Goal: Find specific page/section

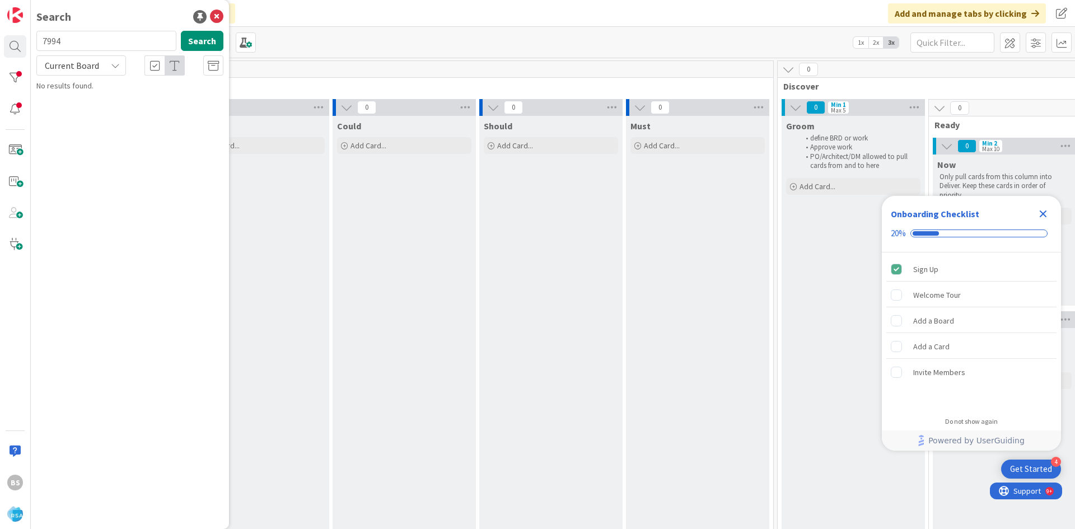
type input "7994"
click at [117, 92] on div "Software Development › Done" at bounding box center [137, 88] width 171 height 10
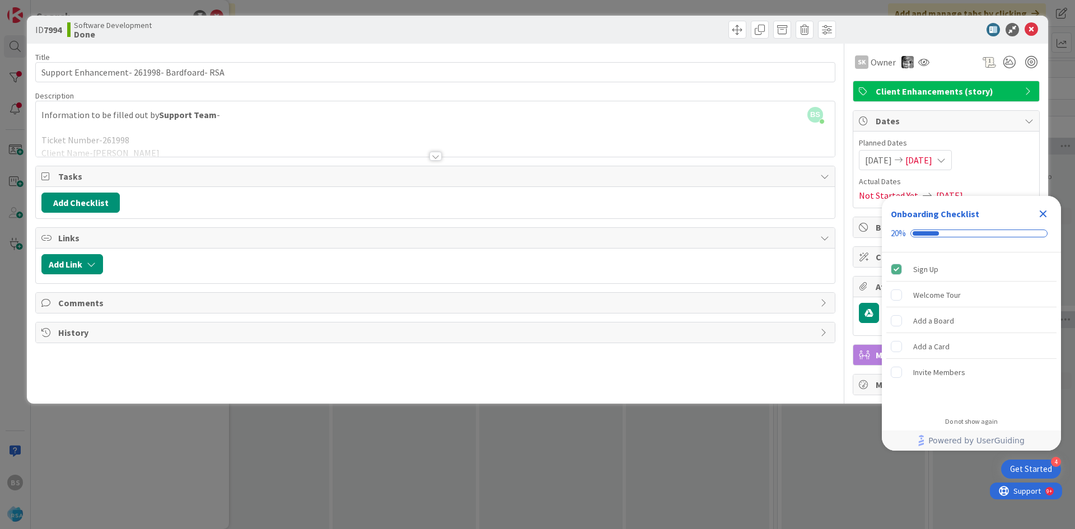
click at [0, 116] on div "ID 7994 Software Development Done Title 43 / 128 Support Enhancement- 261998- B…" at bounding box center [537, 264] width 1075 height 529
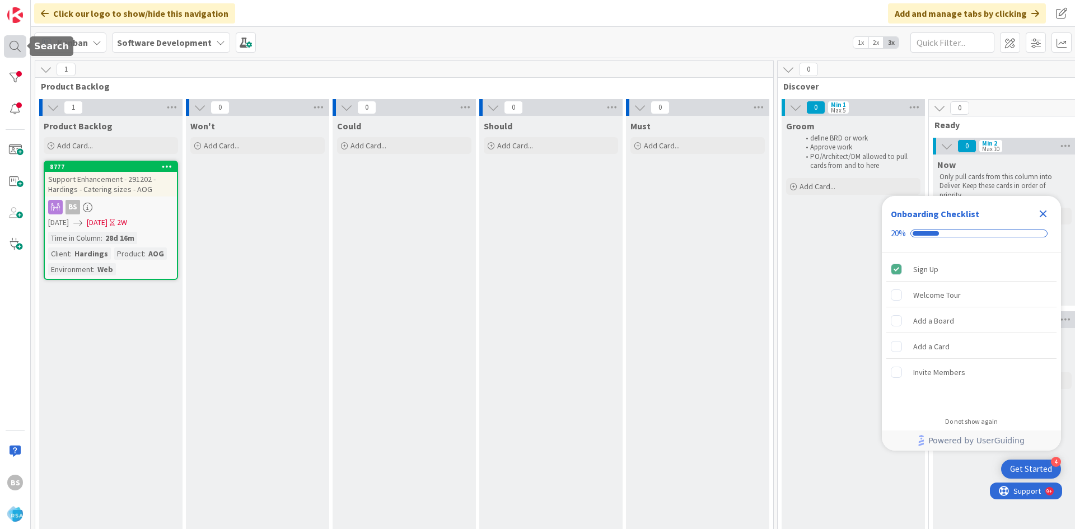
click at [11, 41] on div at bounding box center [15, 46] width 22 height 22
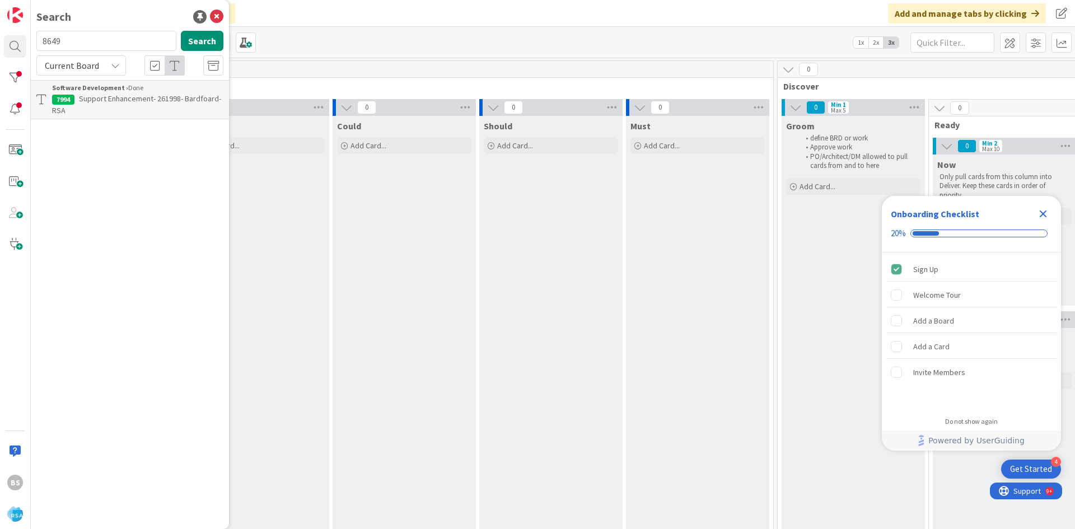
type input "8649"
click at [107, 90] on b "Software Development ›" at bounding box center [90, 87] width 76 height 8
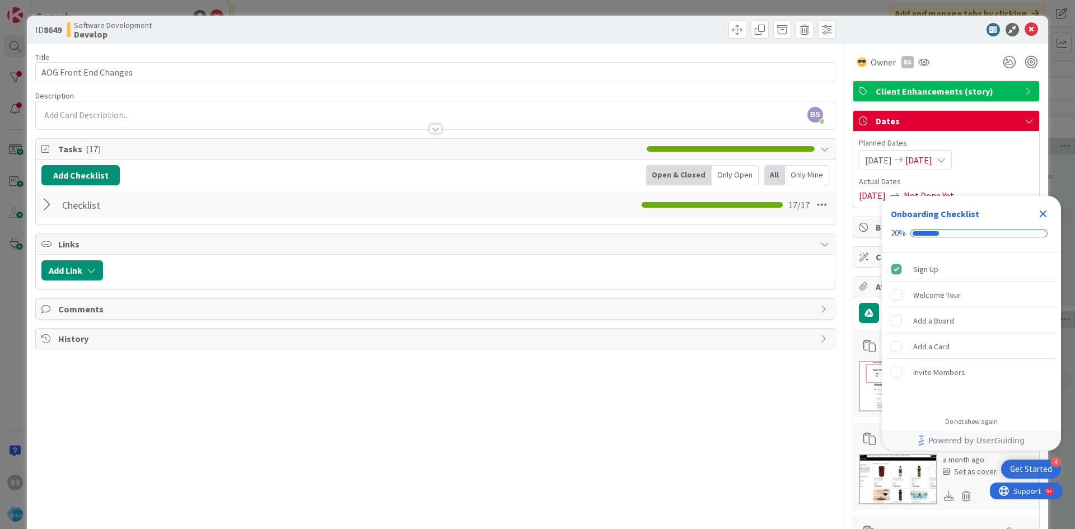
click at [1044, 213] on icon "Close Checklist" at bounding box center [1043, 214] width 7 height 7
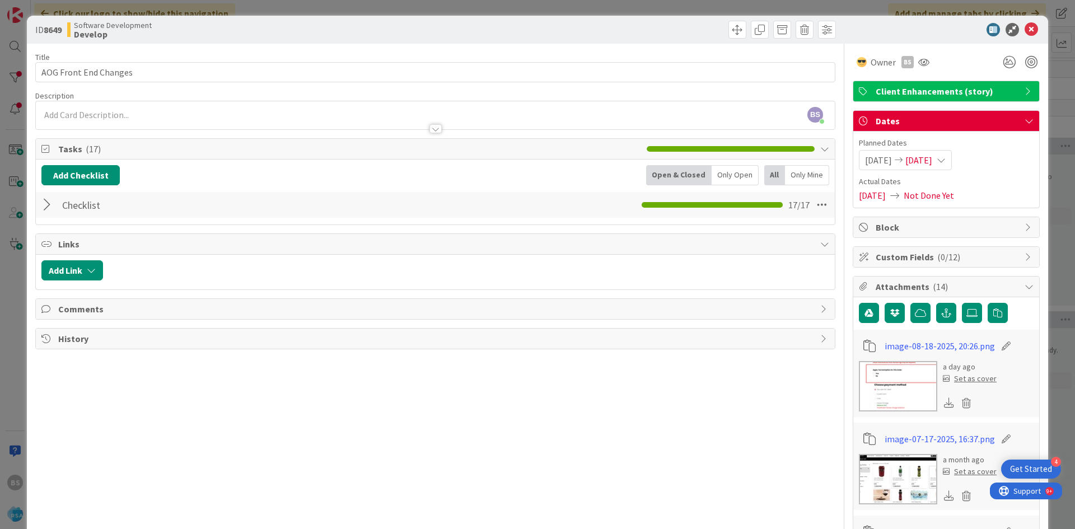
click at [43, 198] on div at bounding box center [48, 205] width 15 height 20
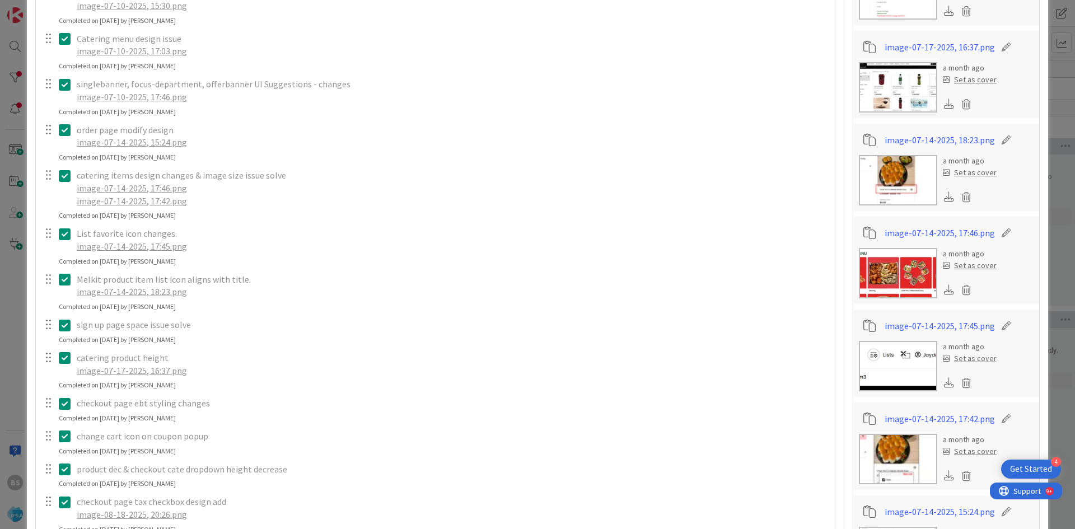
scroll to position [616, 0]
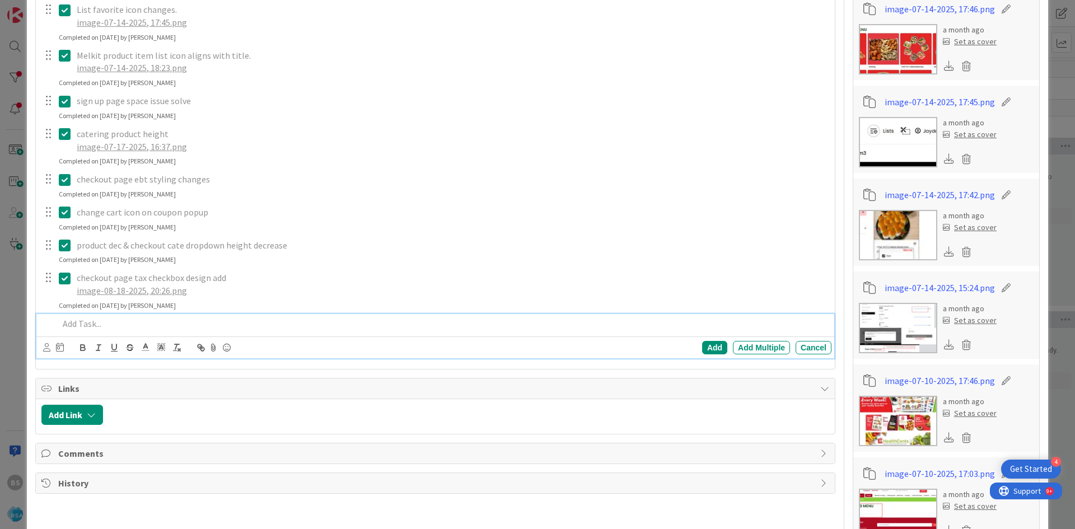
click at [119, 325] on p at bounding box center [443, 324] width 768 height 13
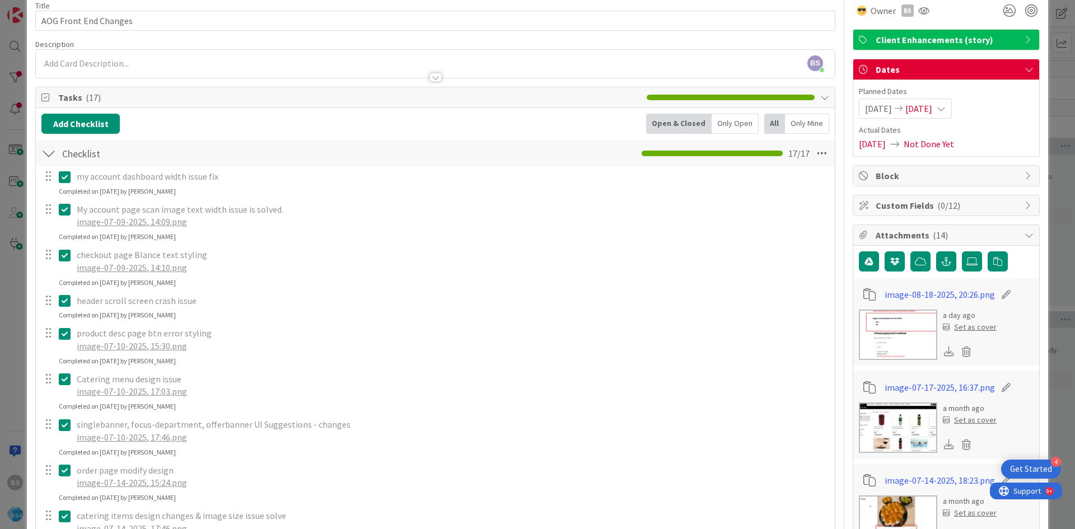
scroll to position [0, 0]
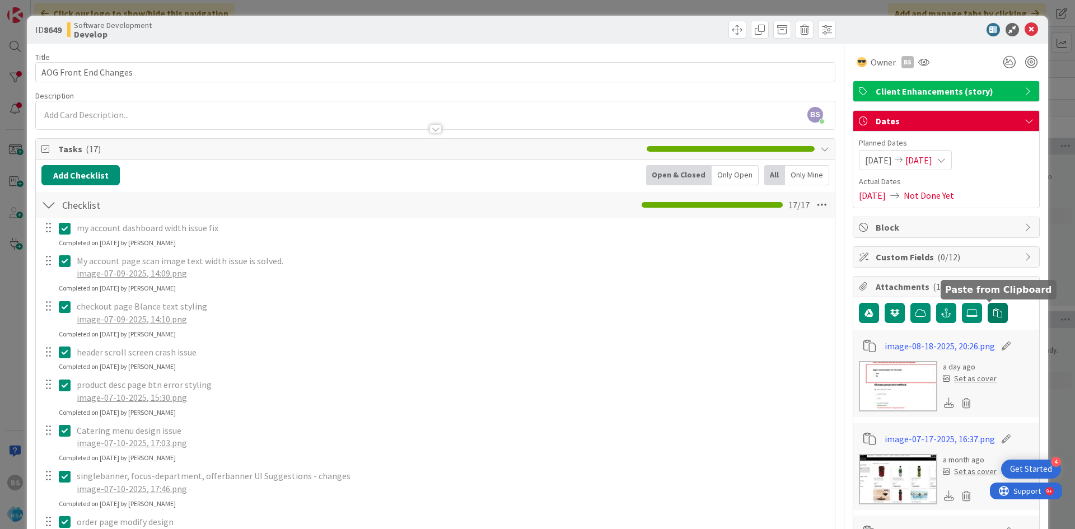
click at [994, 312] on icon "button" at bounding box center [998, 313] width 9 height 9
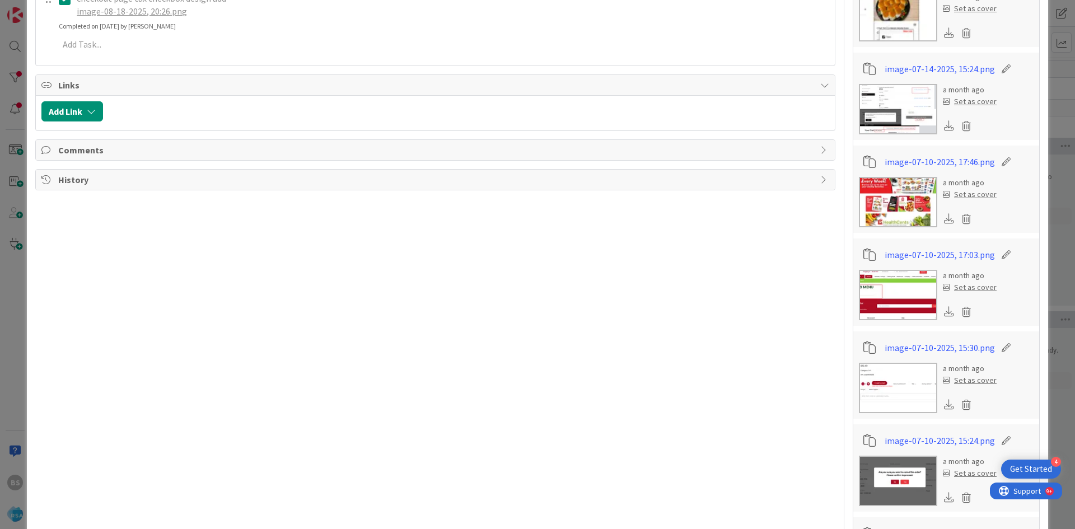
scroll to position [896, 0]
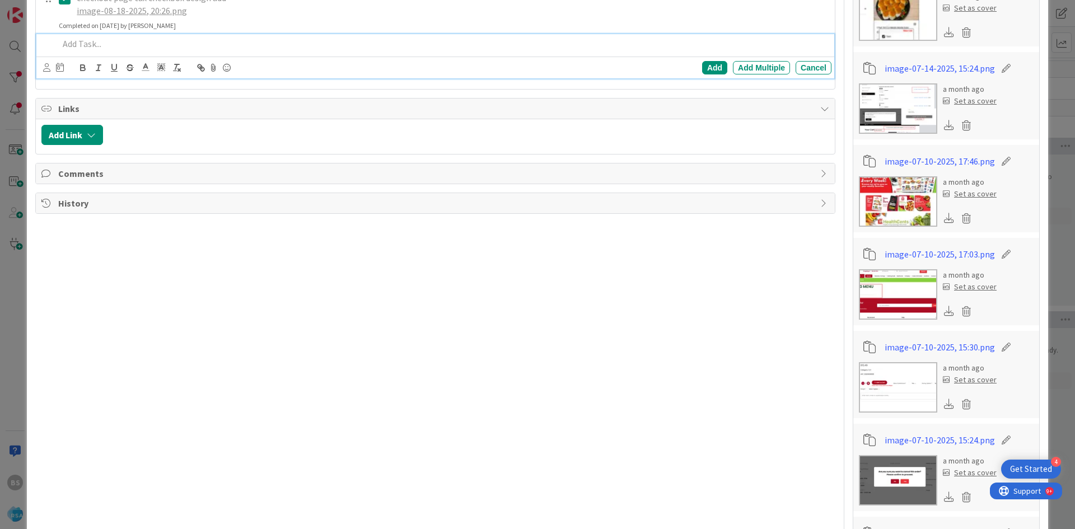
click at [105, 51] on div at bounding box center [442, 44] width 777 height 20
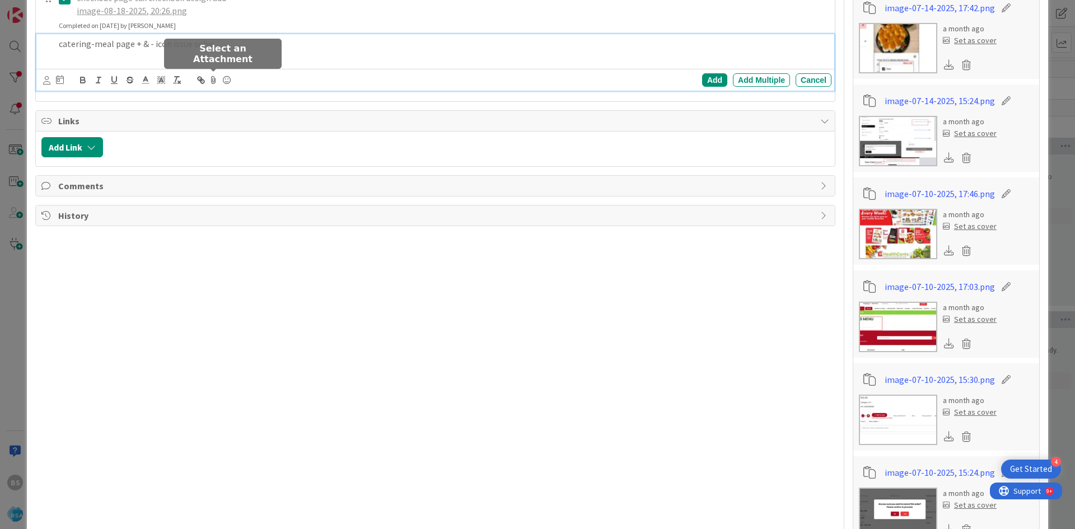
click at [210, 86] on icon at bounding box center [213, 80] width 13 height 16
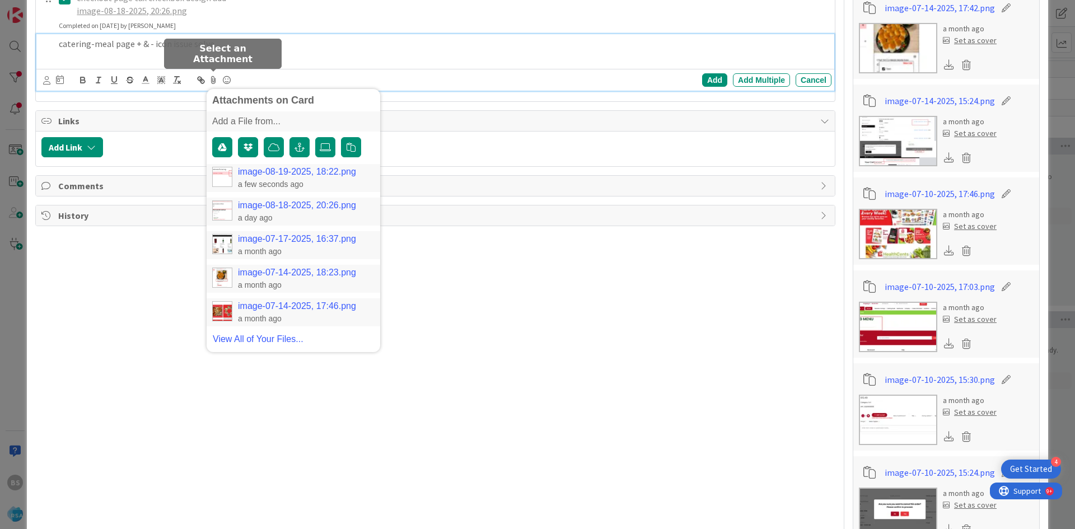
click at [244, 174] on link "image-08-19-2025, 18:22.png" at bounding box center [297, 172] width 118 height 10
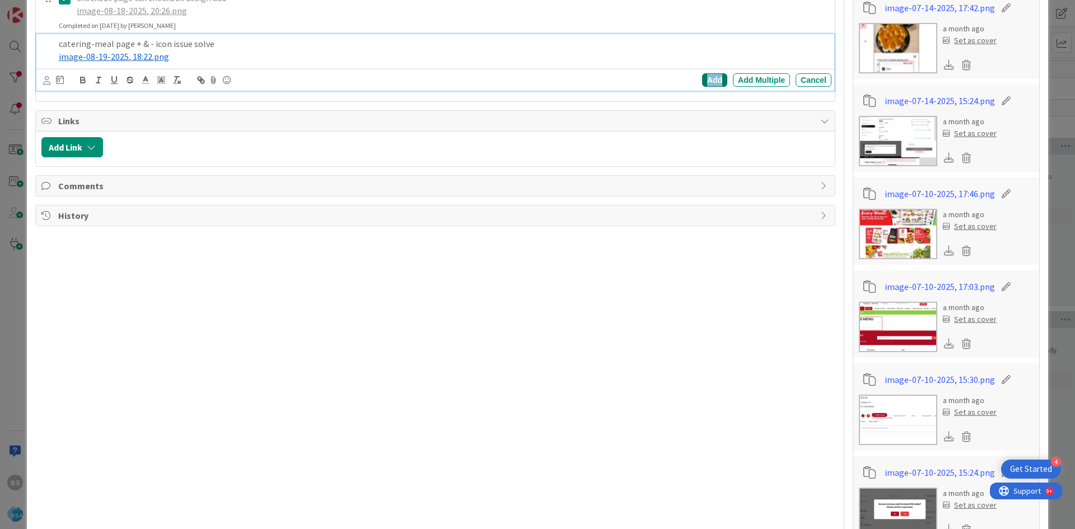
click at [708, 76] on div "Add" at bounding box center [714, 79] width 25 height 13
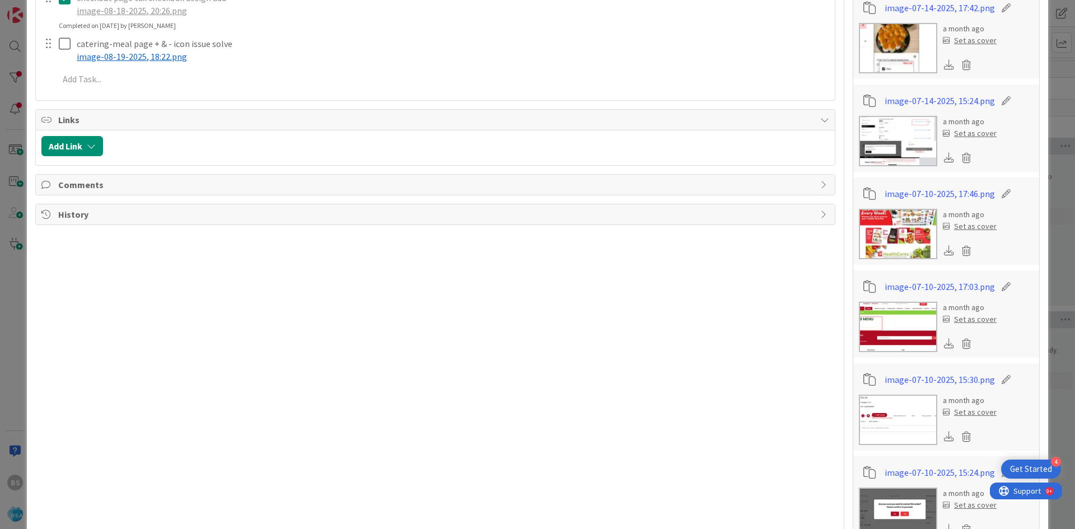
click at [57, 46] on div at bounding box center [56, 50] width 31 height 32
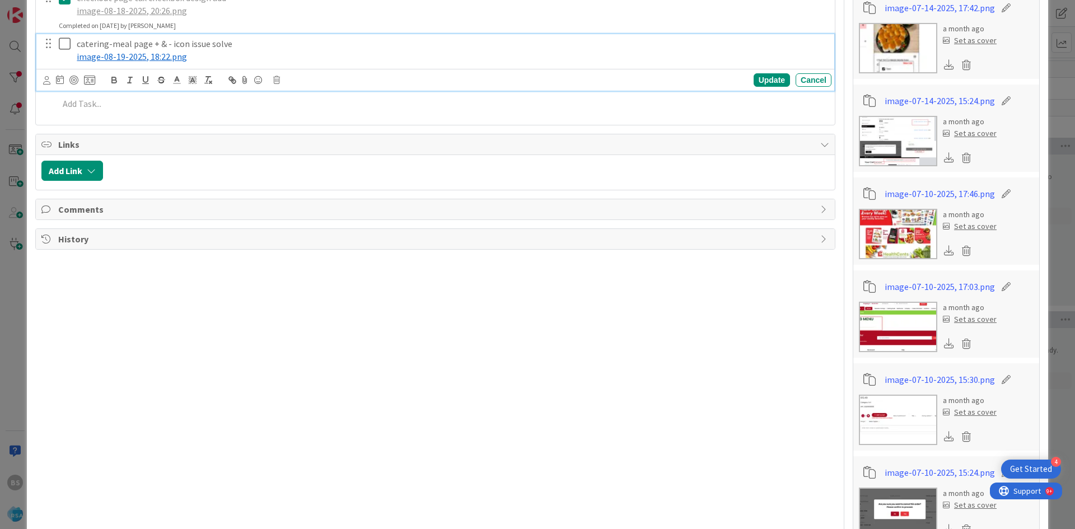
click at [64, 49] on icon at bounding box center [67, 43] width 17 height 13
